Goal: Transaction & Acquisition: Book appointment/travel/reservation

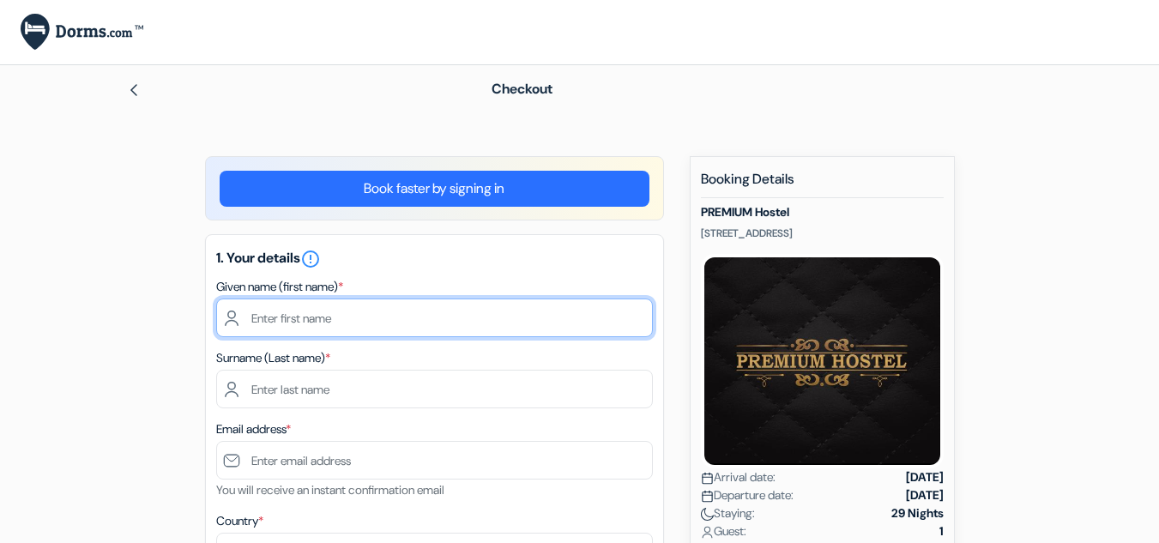
click at [299, 322] on input "text" at bounding box center [434, 317] width 437 height 39
type input "Khan"
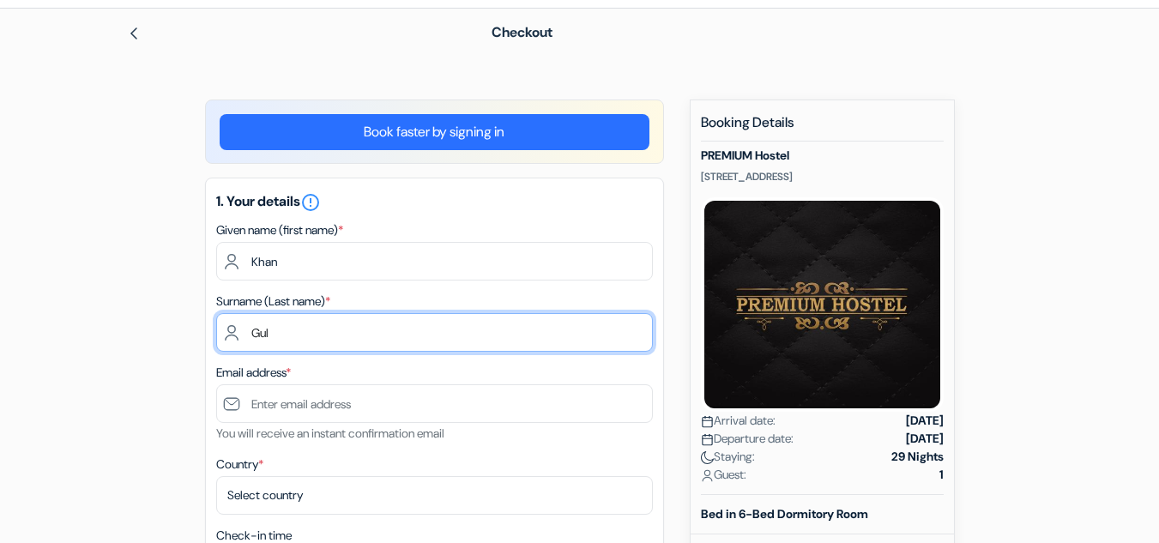
scroll to position [86, 0]
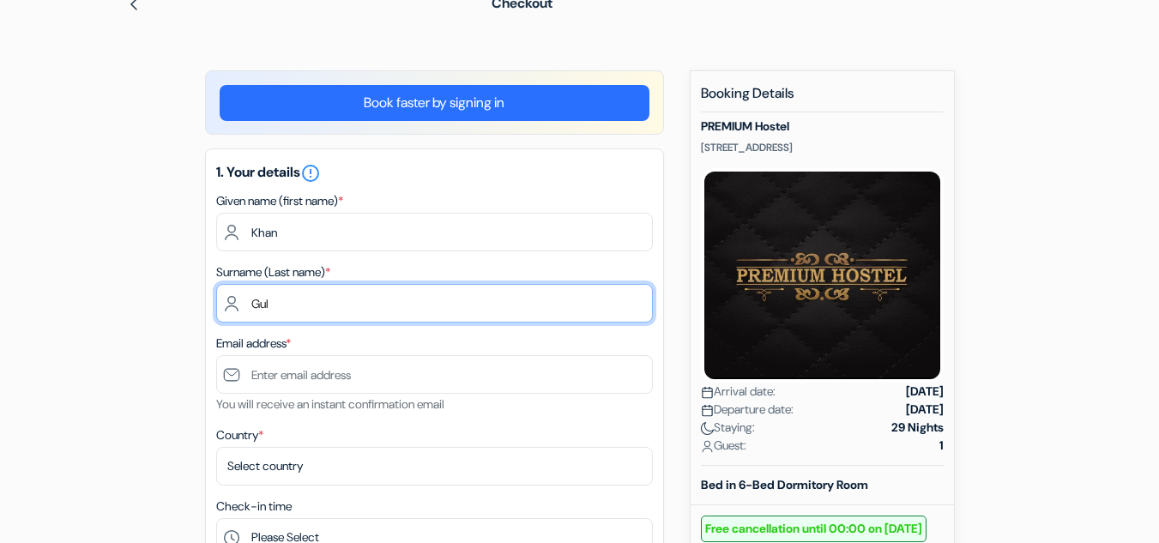
type input "Gul"
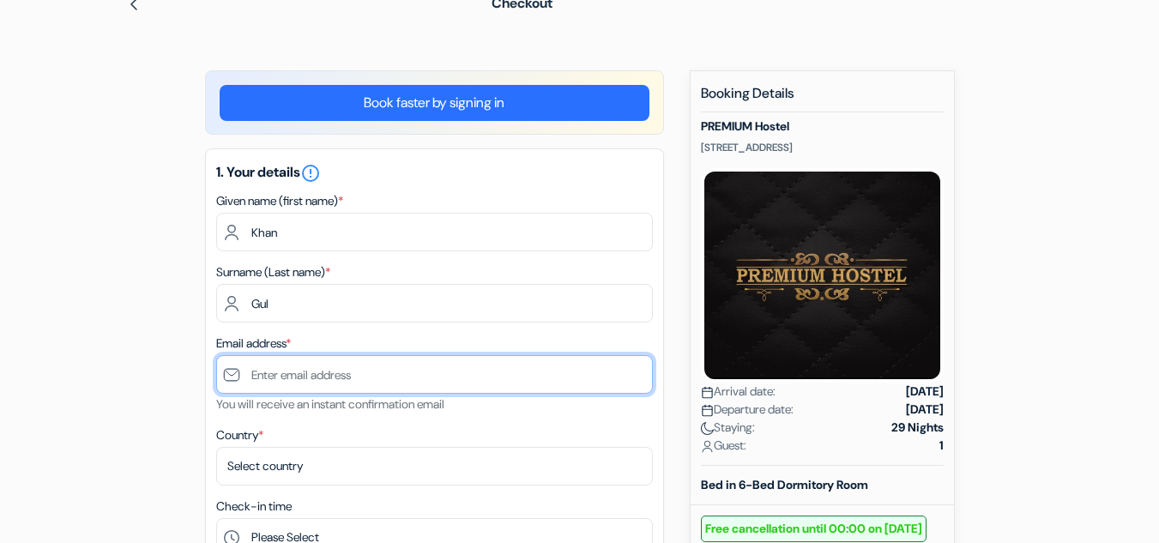
click at [300, 378] on input "text" at bounding box center [434, 374] width 437 height 39
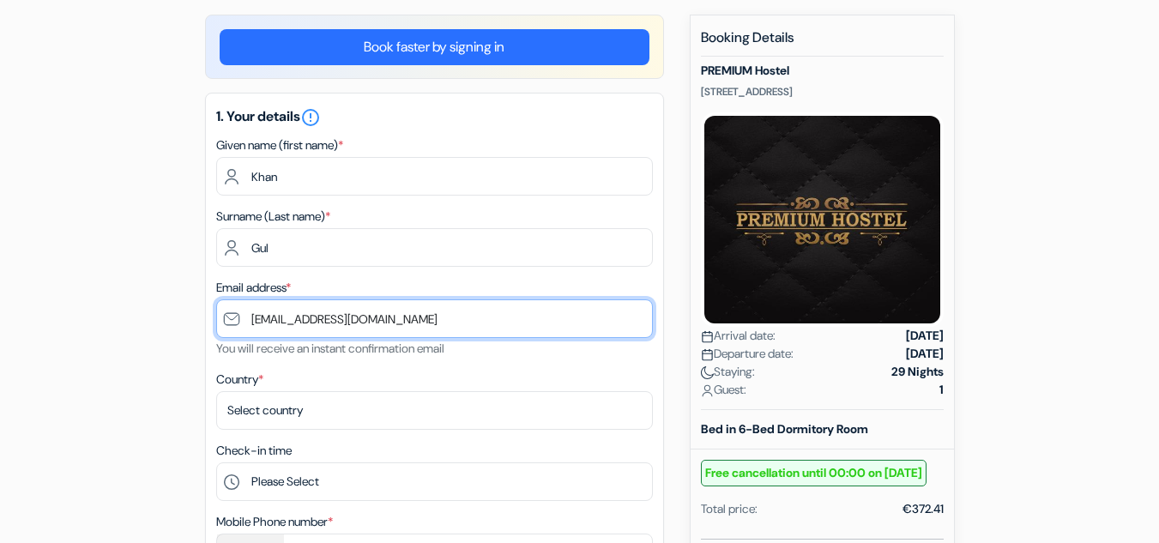
scroll to position [172, 0]
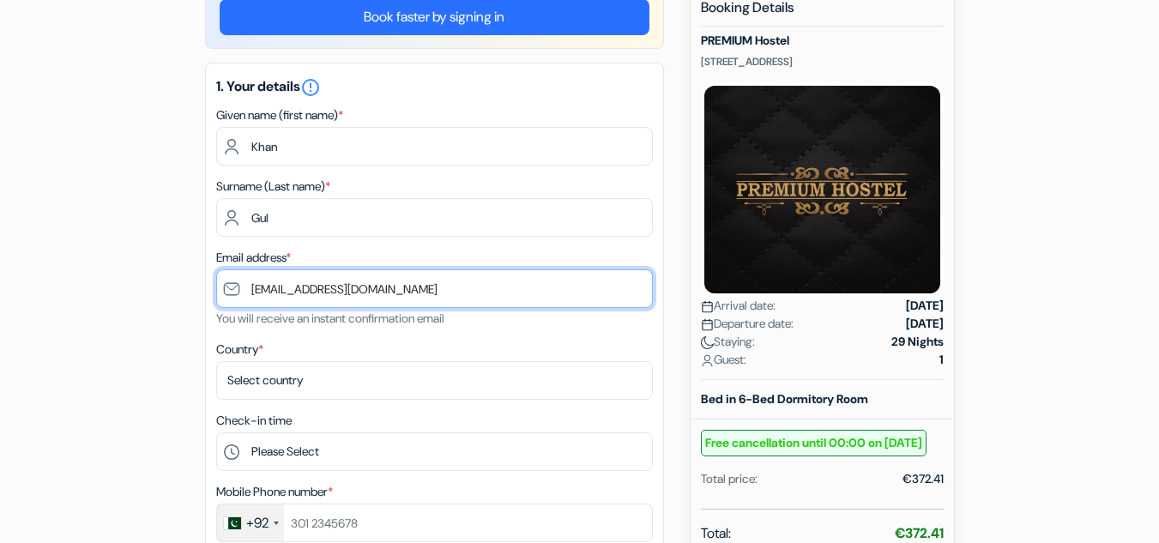
type input "[EMAIL_ADDRESS][DOMAIN_NAME]"
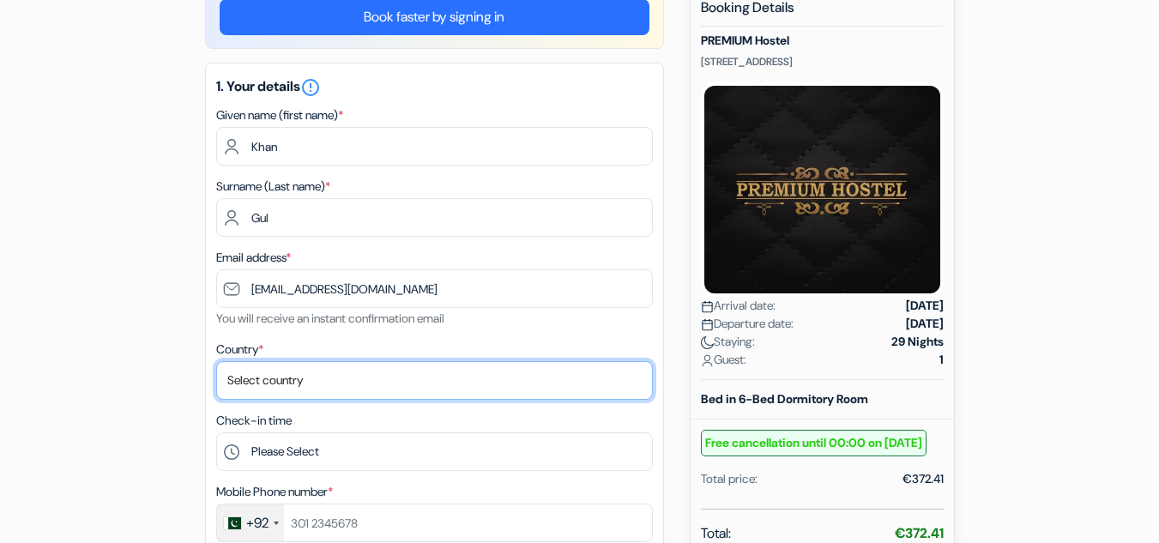
click at [272, 377] on select "Select country [GEOGRAPHIC_DATA] [GEOGRAPHIC_DATA] [GEOGRAPHIC_DATA] [GEOGRAPHI…" at bounding box center [434, 380] width 437 height 39
click at [216, 361] on select "Select country [GEOGRAPHIC_DATA] [GEOGRAPHIC_DATA] [GEOGRAPHIC_DATA] [GEOGRAPHI…" at bounding box center [434, 380] width 437 height 39
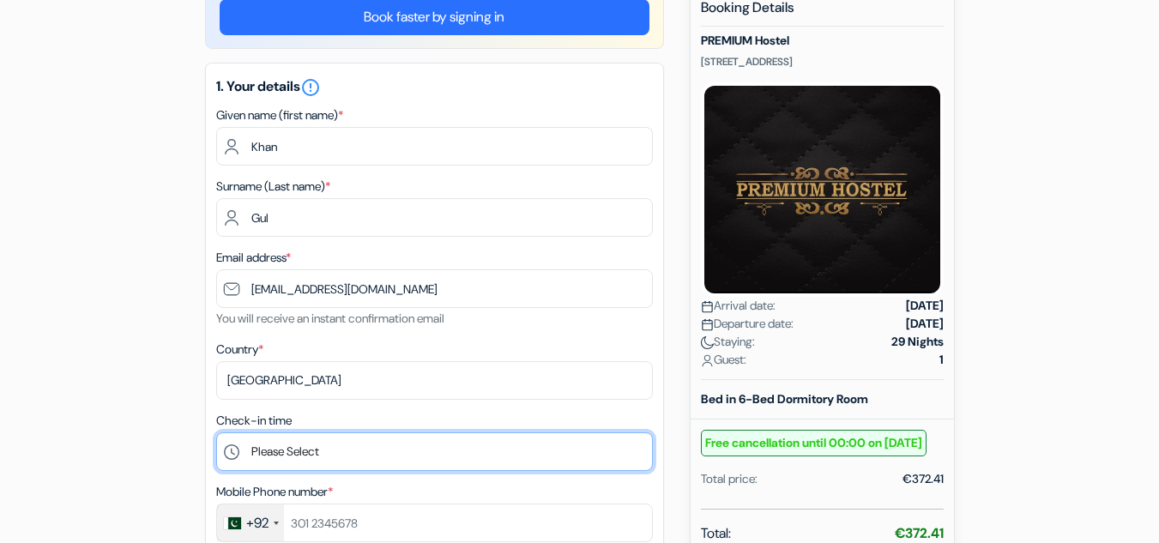
click at [315, 447] on select "Please Select 13:00 14:00 15:00 16:00 17:00 18:00 19:00 20:00 21:00 22:00 23:00…" at bounding box center [434, 451] width 437 height 39
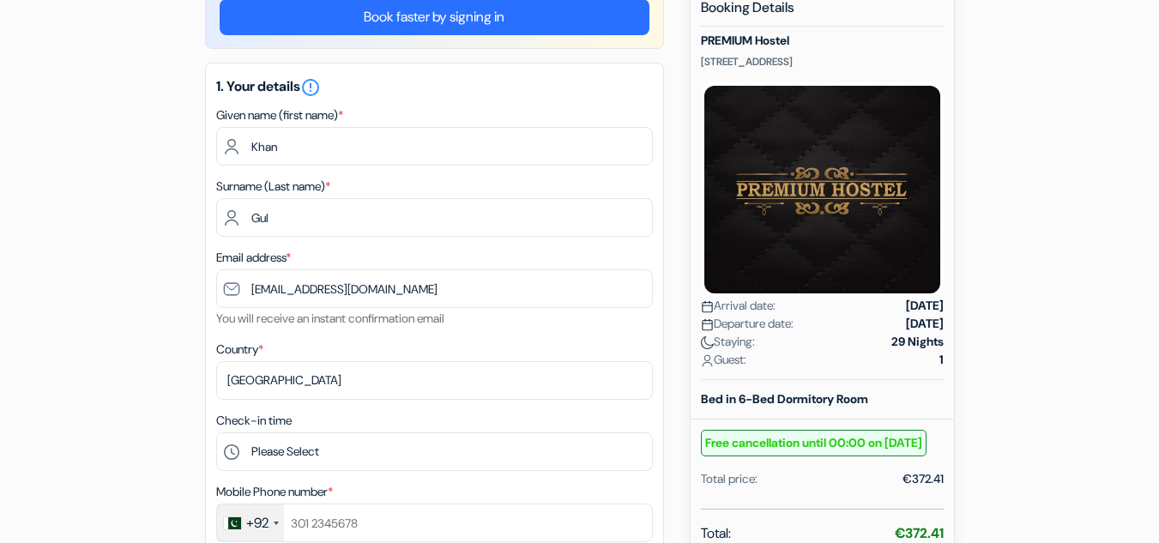
click at [57, 208] on form "Checkout add_box PREMIUM Hostel [STREET_ADDRESS] no_plan" at bounding box center [579, 547] width 1159 height 1306
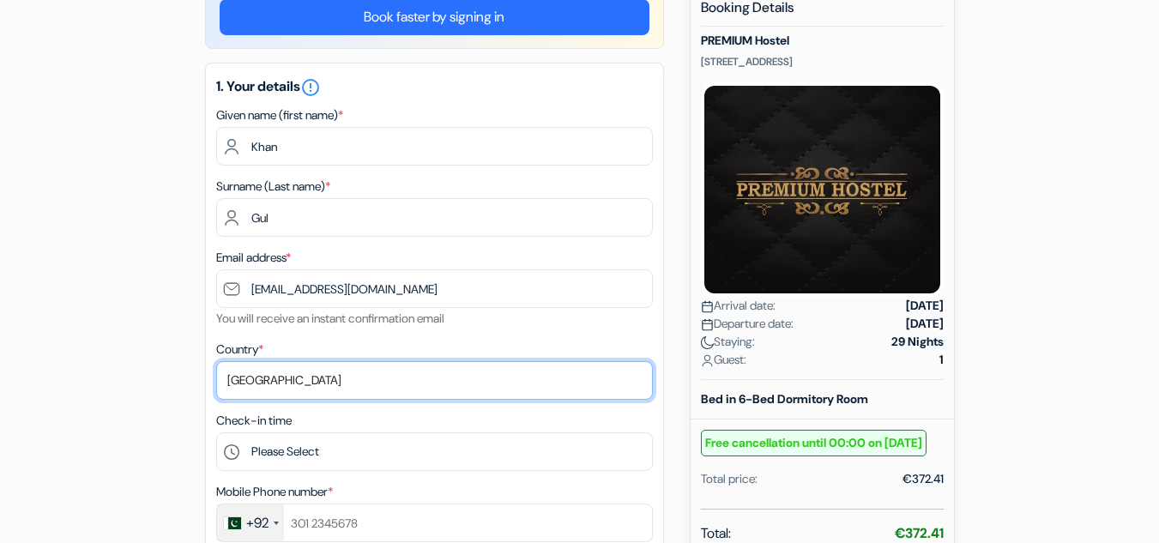
click at [282, 377] on select "Select country [GEOGRAPHIC_DATA] [GEOGRAPHIC_DATA] [GEOGRAPHIC_DATA] [GEOGRAPHI…" at bounding box center [434, 380] width 437 height 39
select select "sa"
click at [216, 361] on select "Select country [GEOGRAPHIC_DATA] [GEOGRAPHIC_DATA] [GEOGRAPHIC_DATA] [GEOGRAPHI…" at bounding box center [434, 380] width 437 height 39
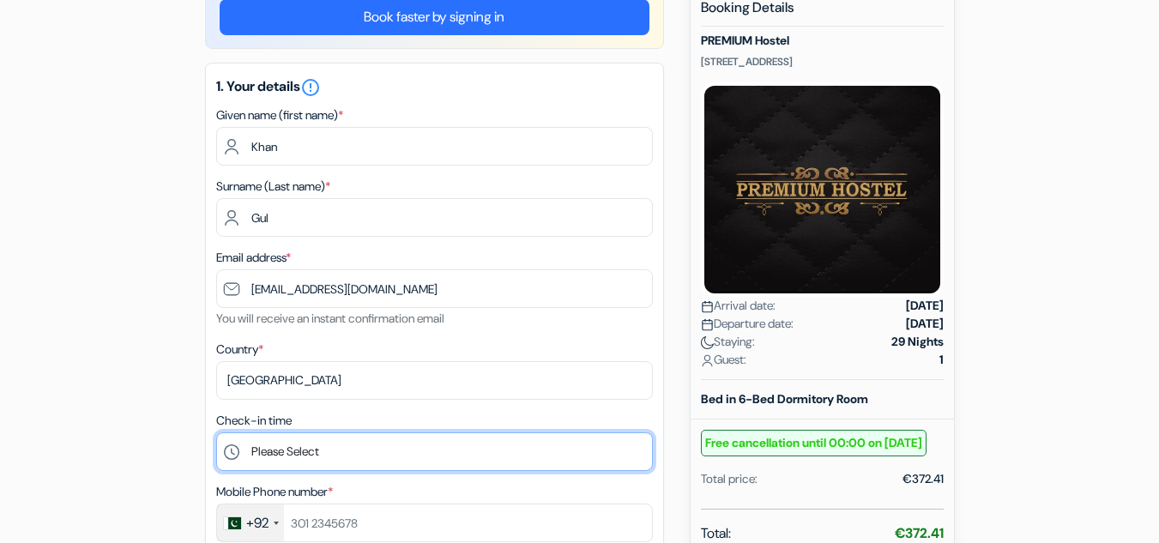
click at [295, 451] on select "Please Select 13:00 14:00 15:00 16:00 17:00 18:00 19:00 20:00 21:00 22:00 23:00…" at bounding box center [434, 451] width 437 height 39
select select "13"
click at [216, 432] on select "Please Select 13:00 14:00 15:00 16:00 17:00 18:00 19:00 20:00 21:00 22:00 23:00…" at bounding box center [434, 451] width 437 height 39
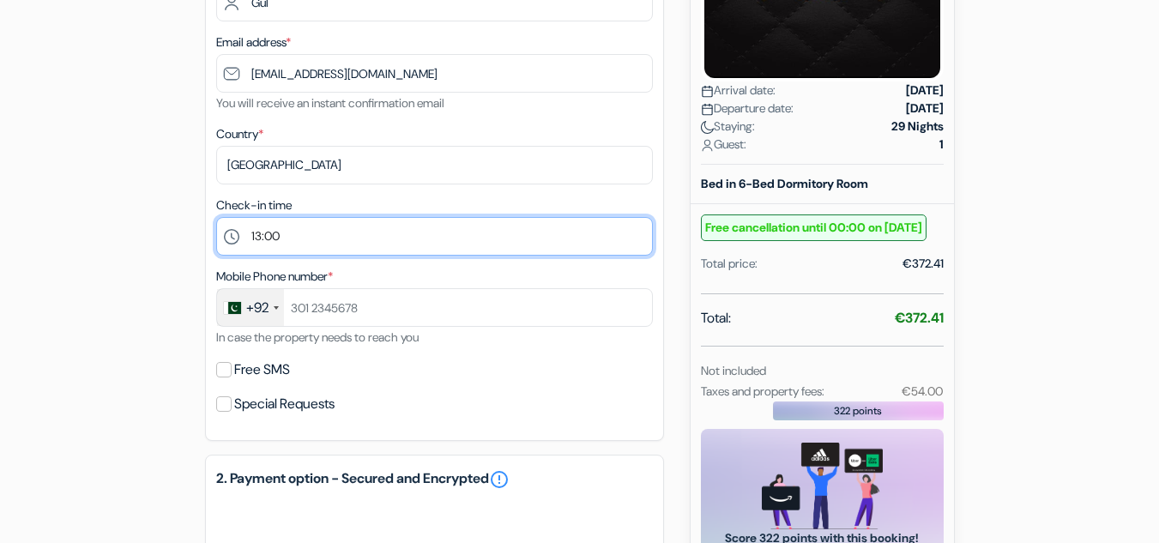
scroll to position [429, 0]
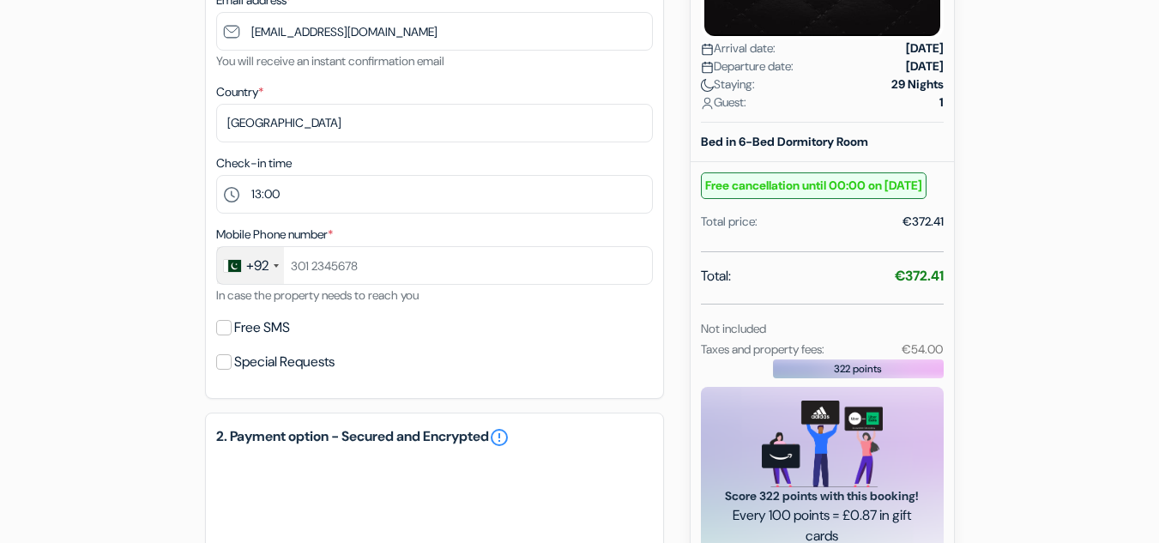
click at [258, 266] on div "+92" at bounding box center [257, 266] width 22 height 21
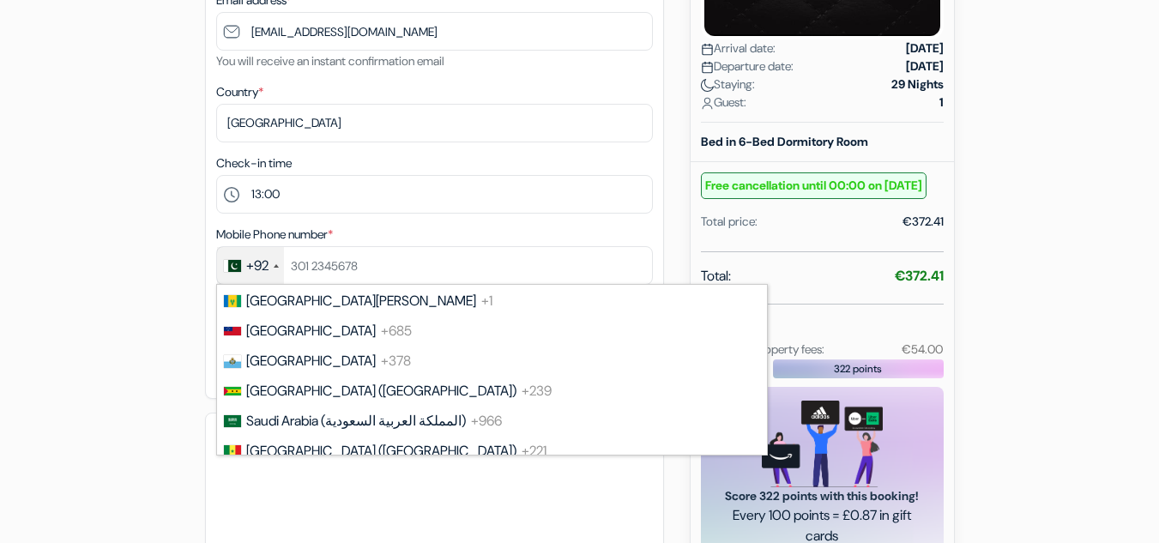
scroll to position [5718, 0]
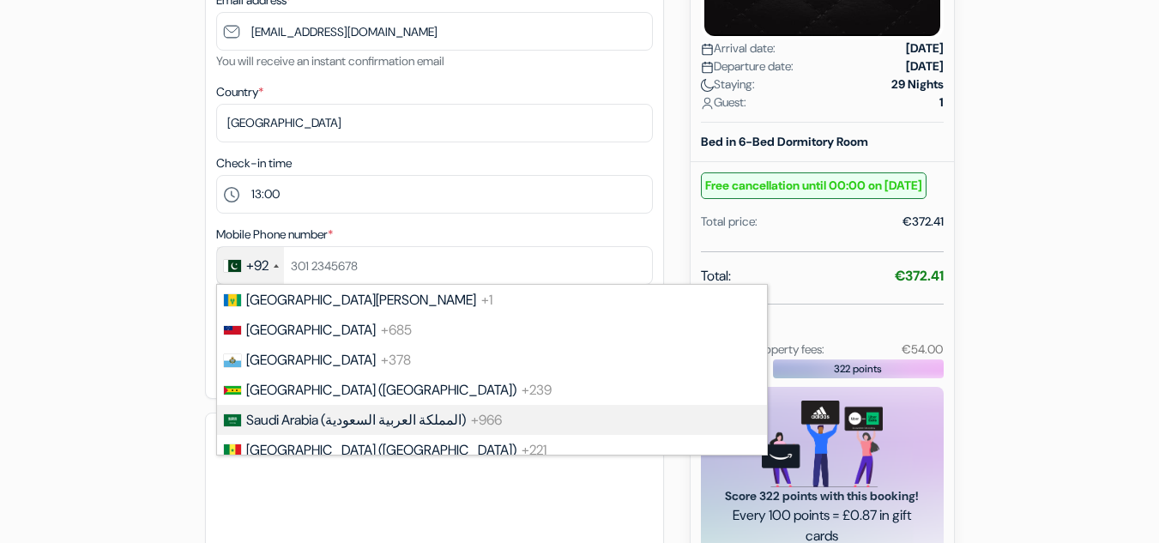
click at [304, 411] on span "Saudi Arabia (‫المملكة العربية السعودية‬‎)" at bounding box center [356, 420] width 220 height 18
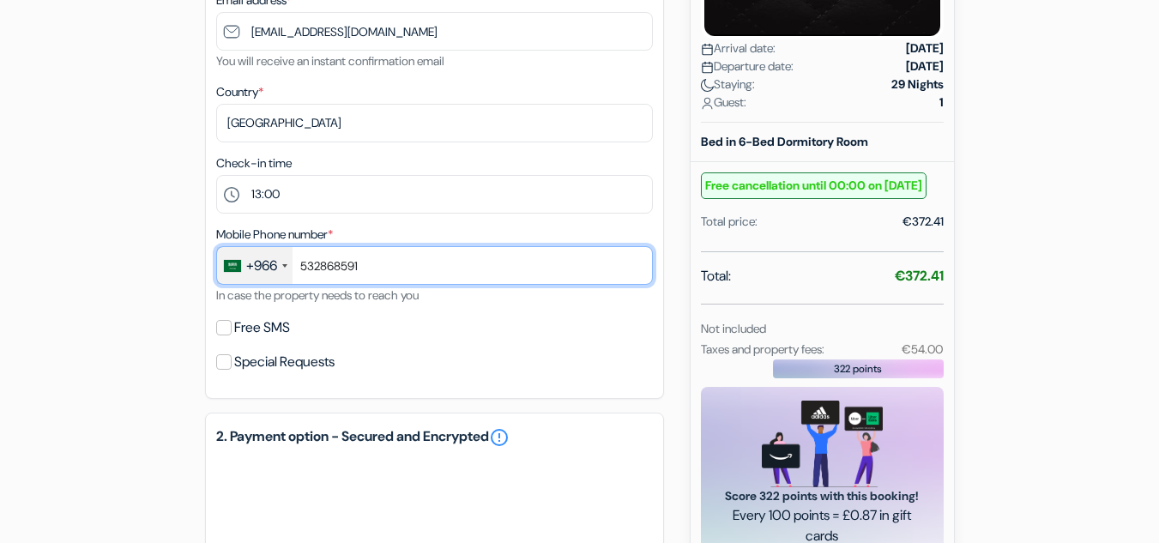
type input "532868591"
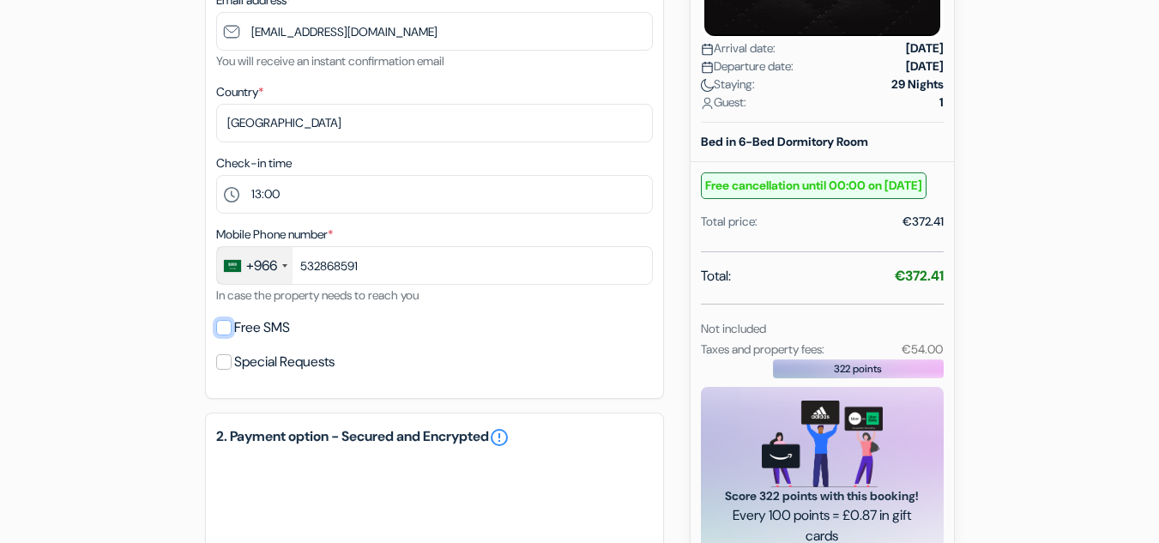
click at [220, 332] on input "Free SMS" at bounding box center [223, 327] width 15 height 15
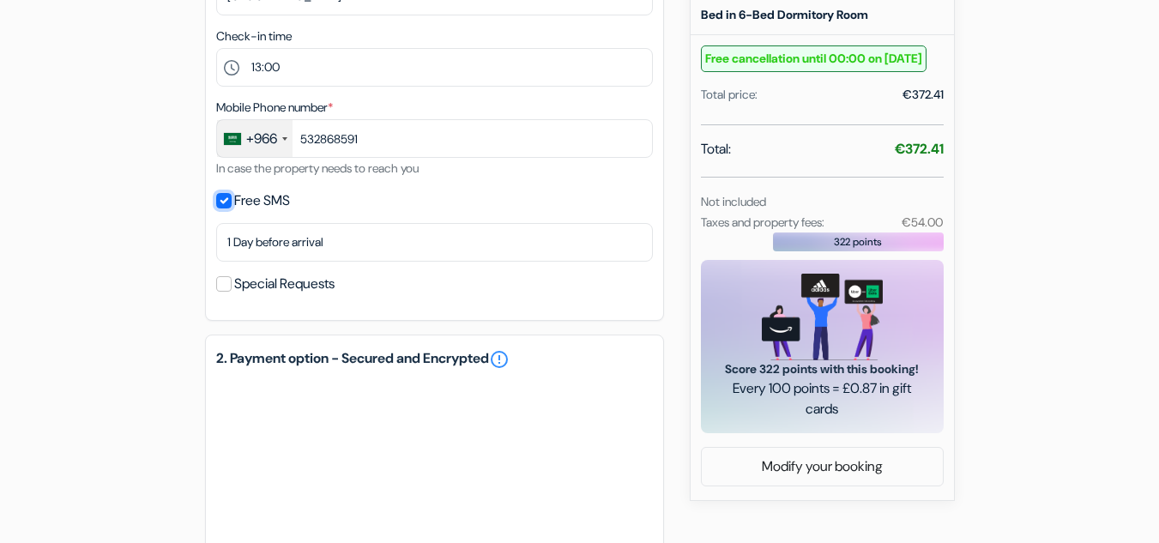
scroll to position [600, 0]
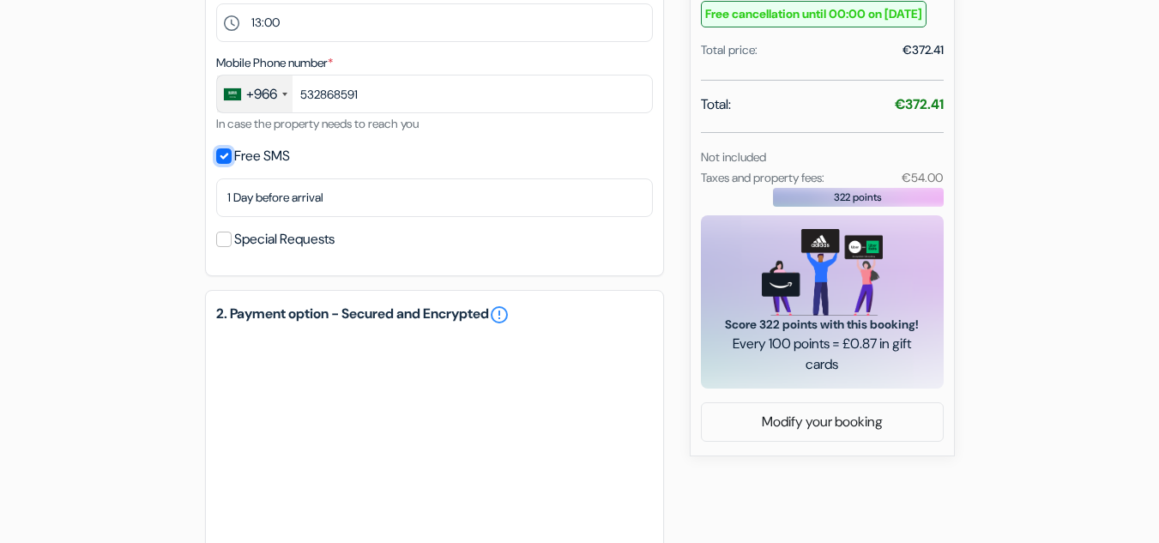
click at [226, 160] on input "Free SMS" at bounding box center [223, 155] width 15 height 15
checkbox input "false"
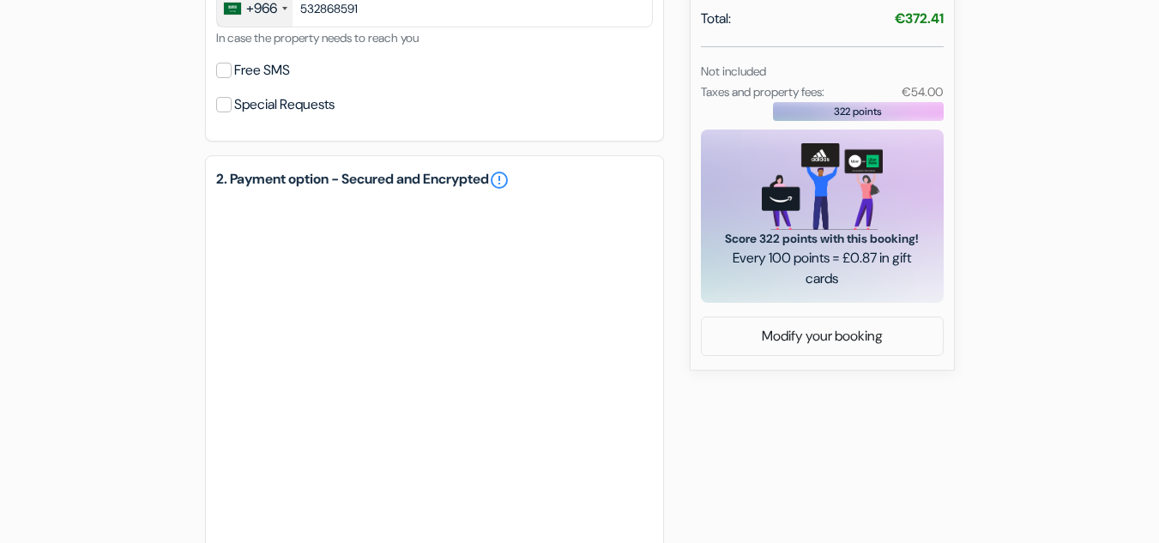
scroll to position [1154, 0]
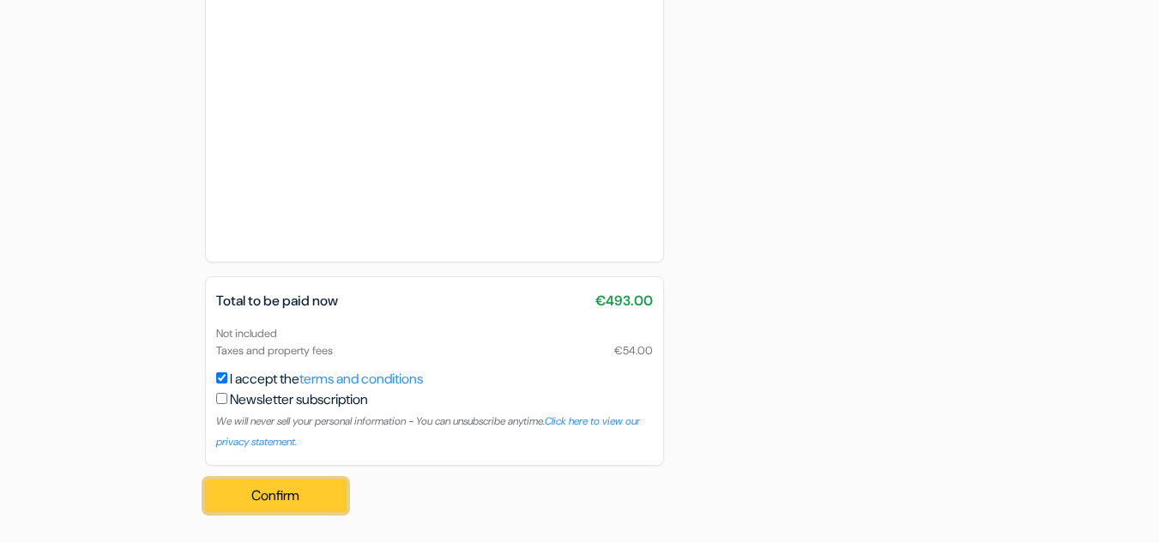
click at [286, 496] on button "Confirm Loading..." at bounding box center [276, 495] width 142 height 33
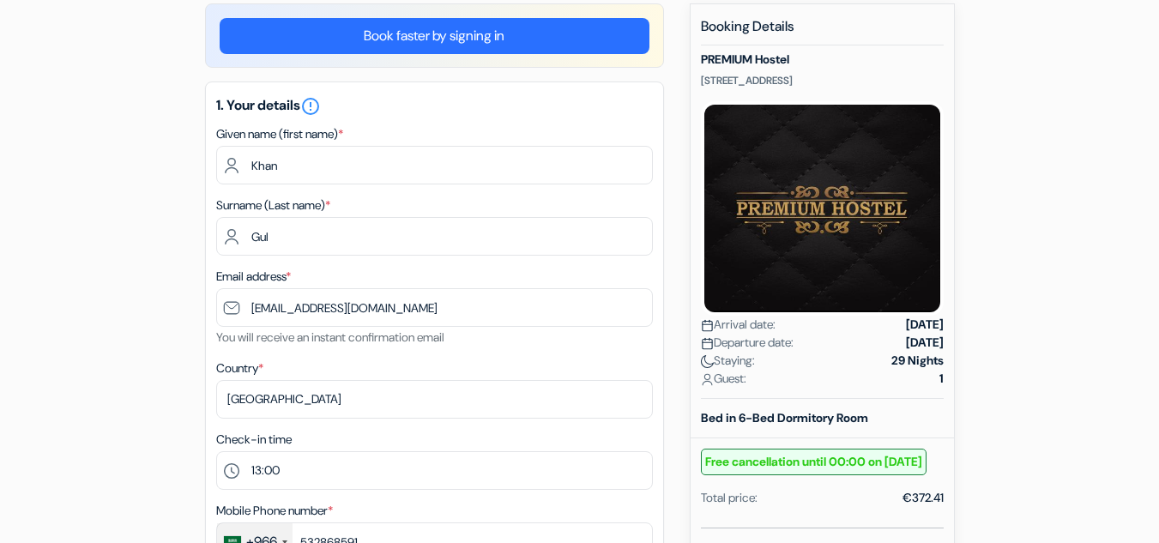
scroll to position [0, 0]
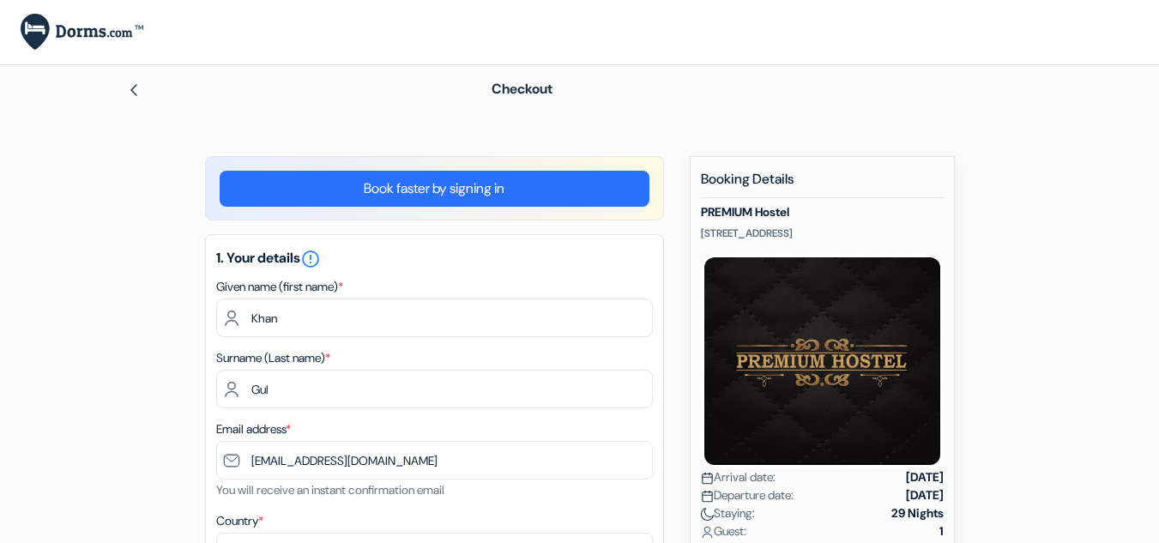
click at [82, 25] on img at bounding box center [82, 32] width 123 height 37
